Goal: Information Seeking & Learning: Learn about a topic

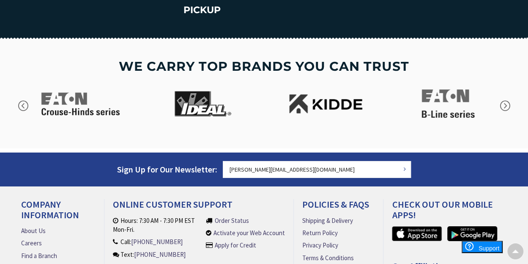
scroll to position [1438, 0]
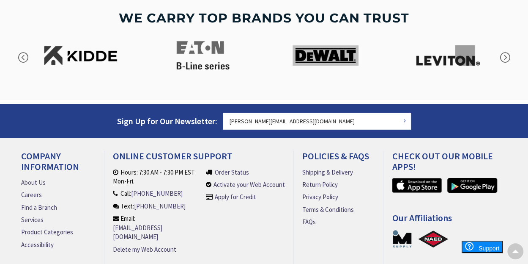
click at [37, 182] on link "About Us" at bounding box center [33, 182] width 25 height 9
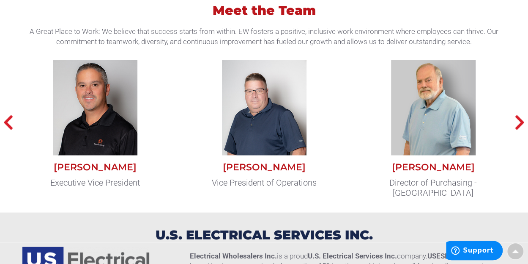
scroll to position [761, 0]
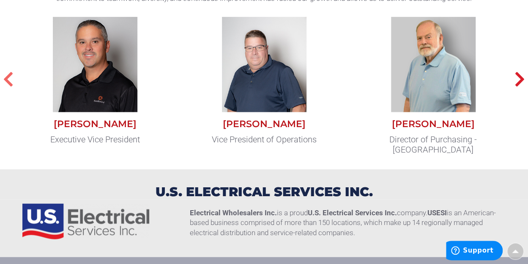
click at [12, 75] on icon "button" at bounding box center [8, 78] width 11 height 17
click at [7, 74] on icon "button" at bounding box center [8, 78] width 11 height 17
click at [520, 75] on icon "button" at bounding box center [520, 78] width 11 height 17
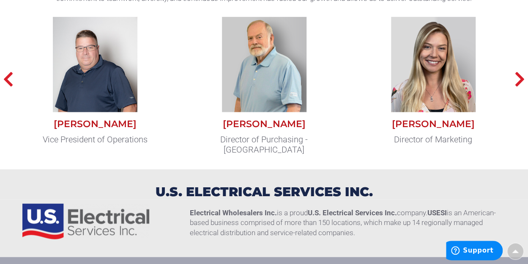
click at [433, 59] on img at bounding box center [433, 63] width 85 height 95
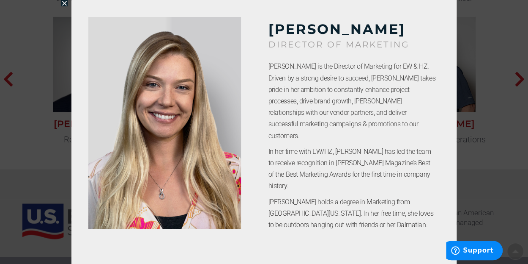
click at [64, 1] on icon "Close" at bounding box center [64, 3] width 6 height 6
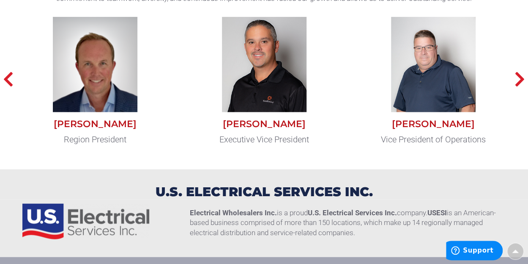
click at [95, 61] on img at bounding box center [95, 63] width 85 height 95
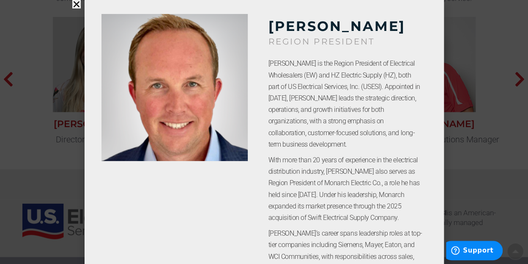
scroll to position [0, 0]
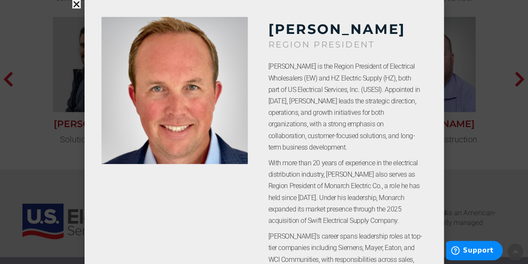
click at [76, 5] on icon "Close" at bounding box center [76, 4] width 8 height 8
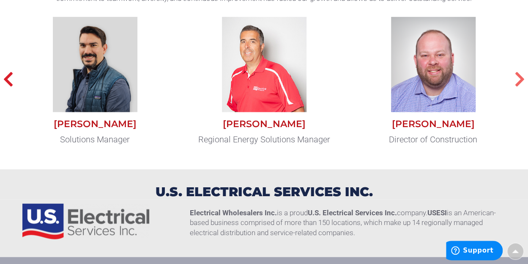
click at [521, 78] on icon "button" at bounding box center [520, 78] width 11 height 17
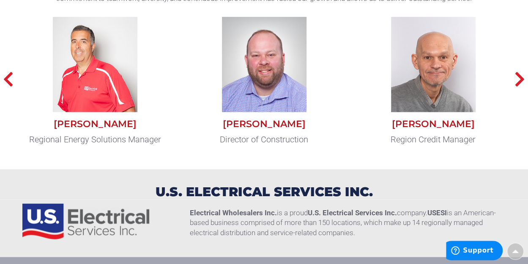
click at [431, 54] on img at bounding box center [433, 63] width 85 height 95
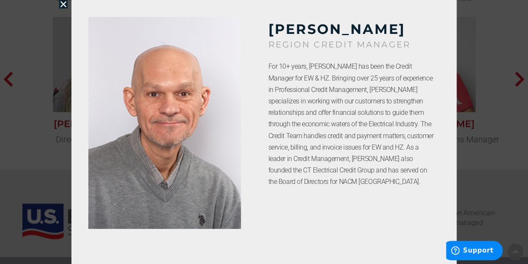
click at [62, 3] on icon "Close" at bounding box center [63, 4] width 8 height 8
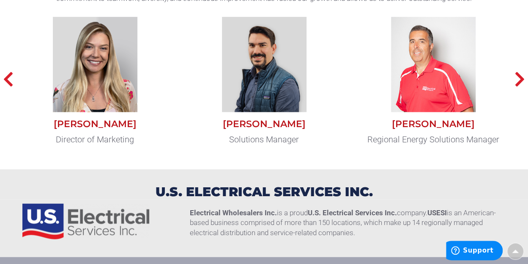
click at [269, 67] on img at bounding box center [264, 63] width 85 height 95
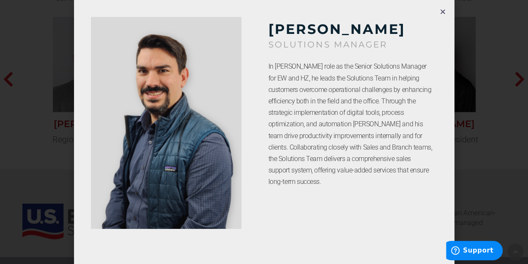
click at [445, 9] on icon "Close" at bounding box center [443, 11] width 6 height 6
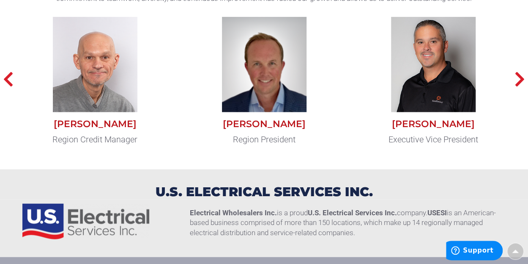
click at [436, 62] on img at bounding box center [433, 63] width 85 height 95
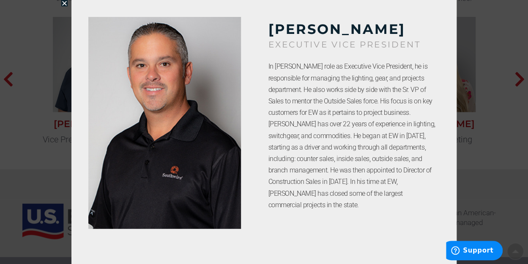
click at [66, 2] on icon "Close" at bounding box center [64, 3] width 6 height 6
